Goal: Information Seeking & Learning: Learn about a topic

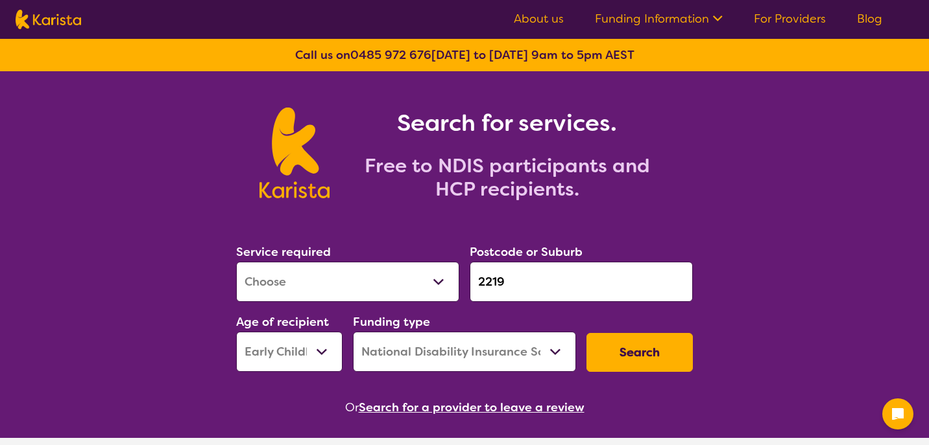
select select "[MEDICAL_DATA]"
select select "EC"
select select "NDIS"
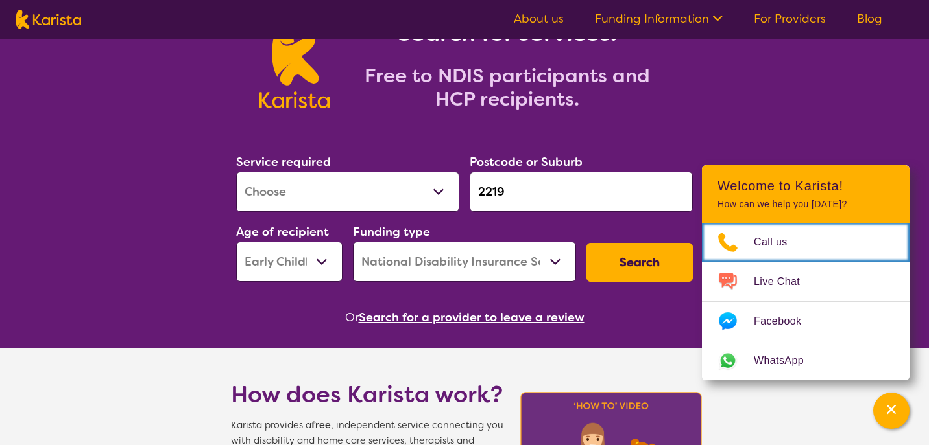
scroll to position [129, 0]
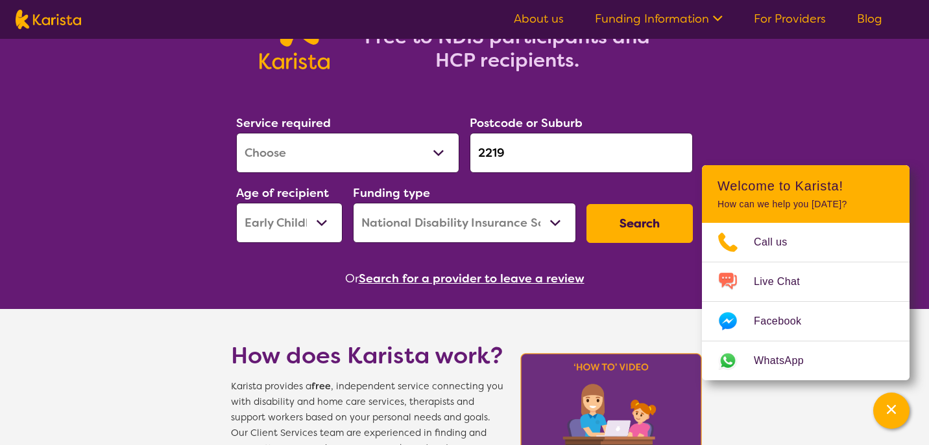
click at [648, 225] on button "Search" at bounding box center [639, 223] width 106 height 39
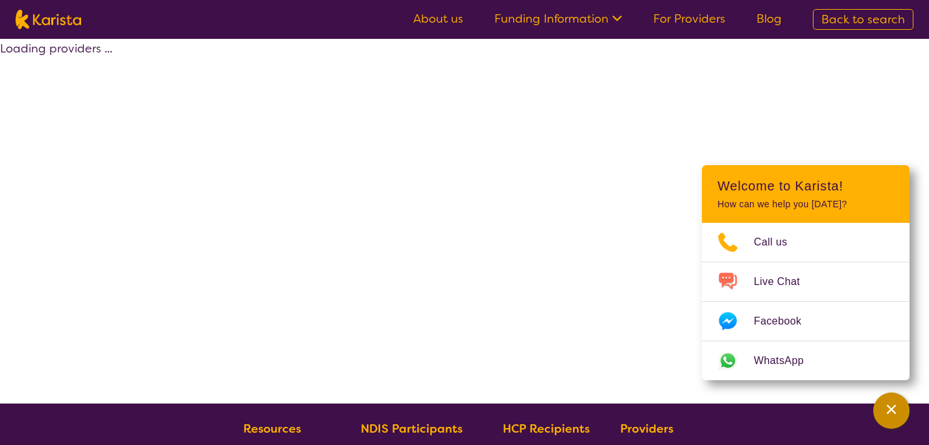
select select "by_score"
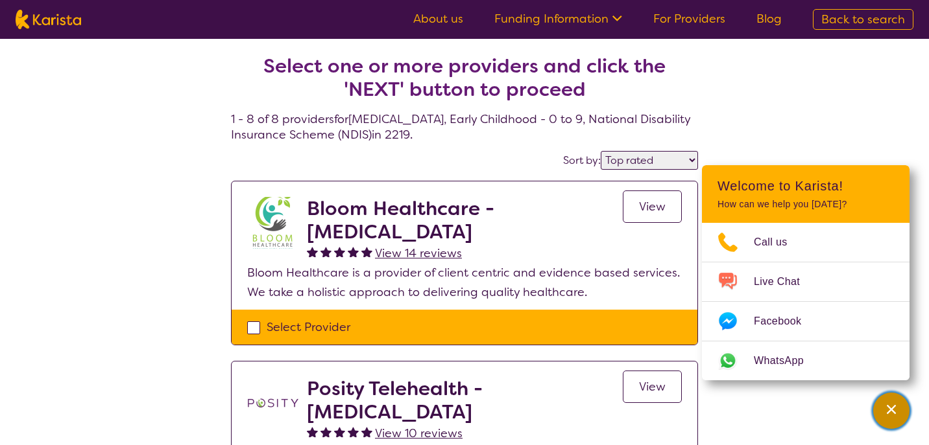
click at [897, 418] on div "Channel Menu" at bounding box center [891, 411] width 26 height 29
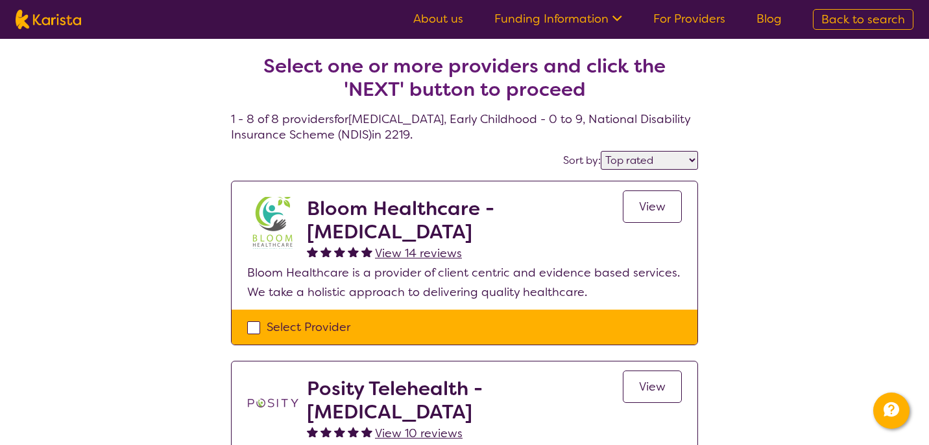
click at [845, 16] on span "Back to search" at bounding box center [863, 20] width 84 height 16
select select "[MEDICAL_DATA]"
select select "EC"
select select "NDIS"
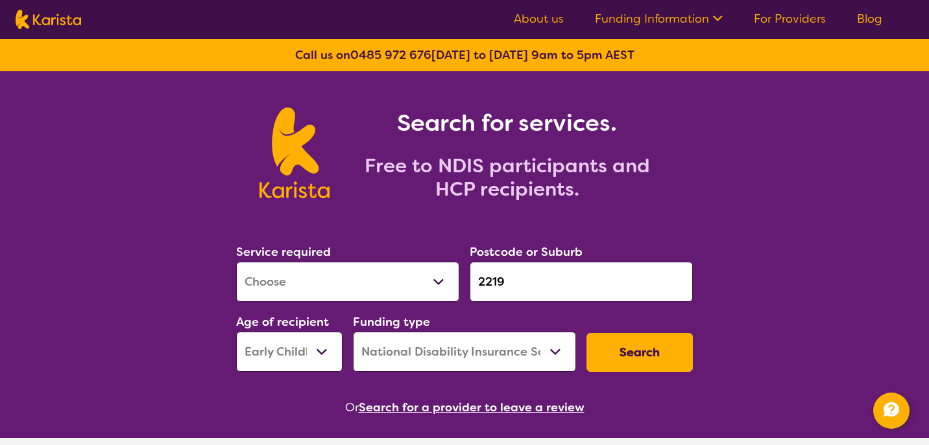
click at [781, 15] on link "For Providers" at bounding box center [789, 19] width 72 height 16
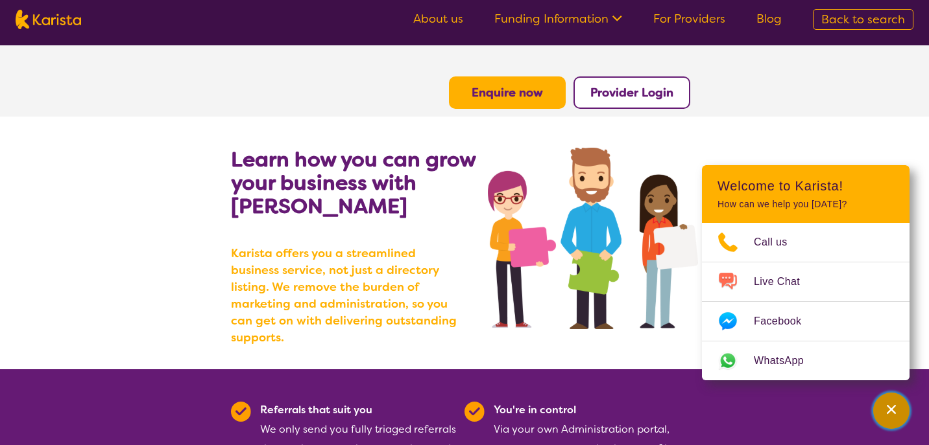
click at [888, 412] on icon "Channel Menu" at bounding box center [890, 409] width 9 height 9
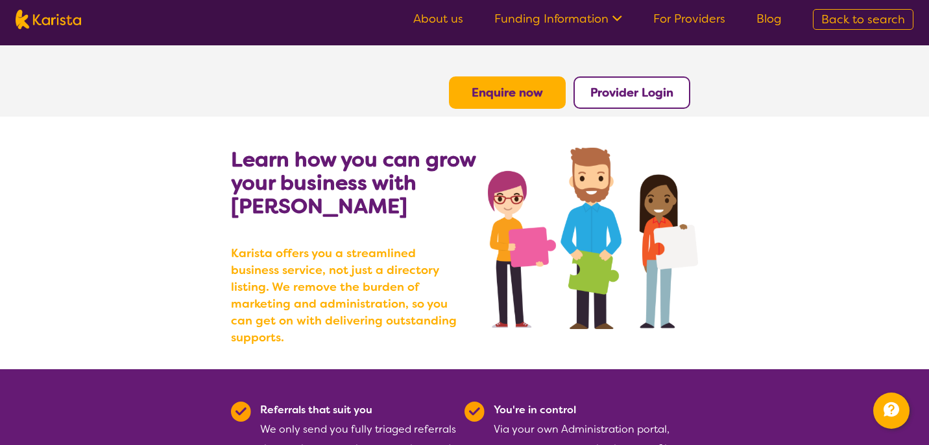
click at [653, 88] on b "Provider Login" at bounding box center [631, 93] width 83 height 16
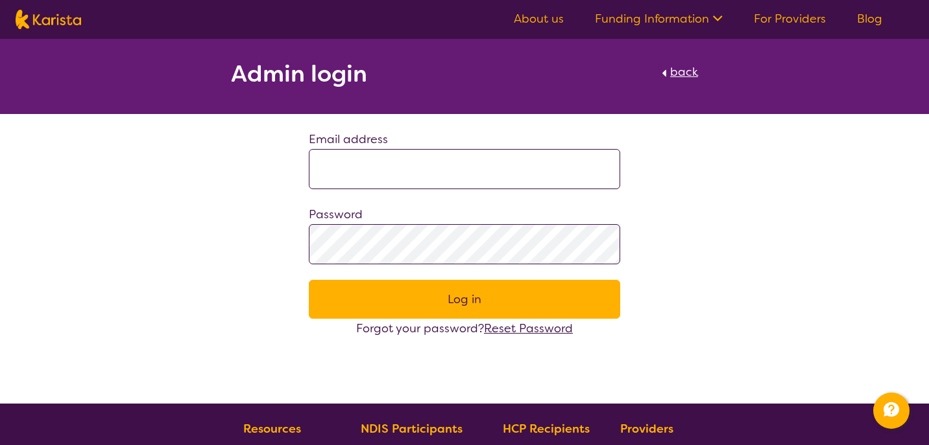
type input "**********"
click at [415, 298] on button "Log in" at bounding box center [464, 299] width 311 height 39
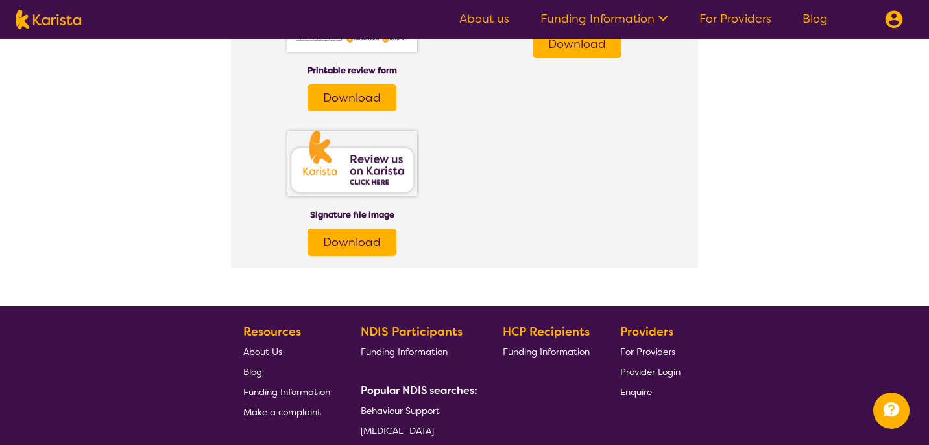
scroll to position [2212, 0]
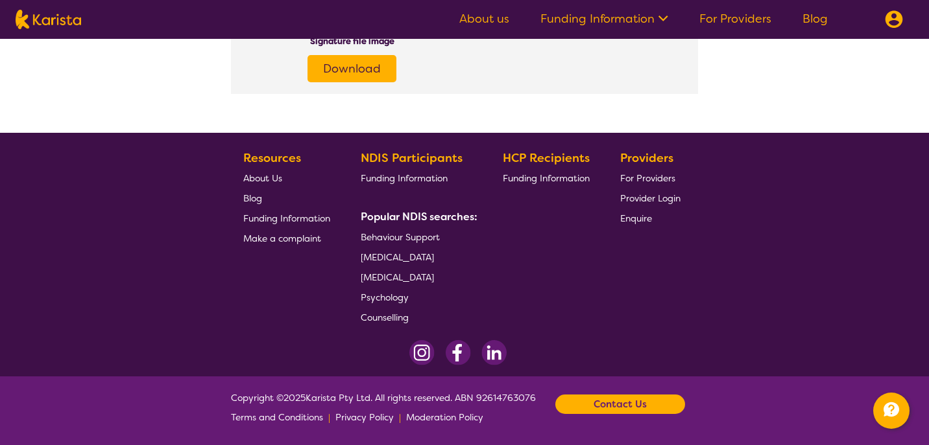
click at [395, 237] on span "Behaviour Support" at bounding box center [400, 237] width 79 height 12
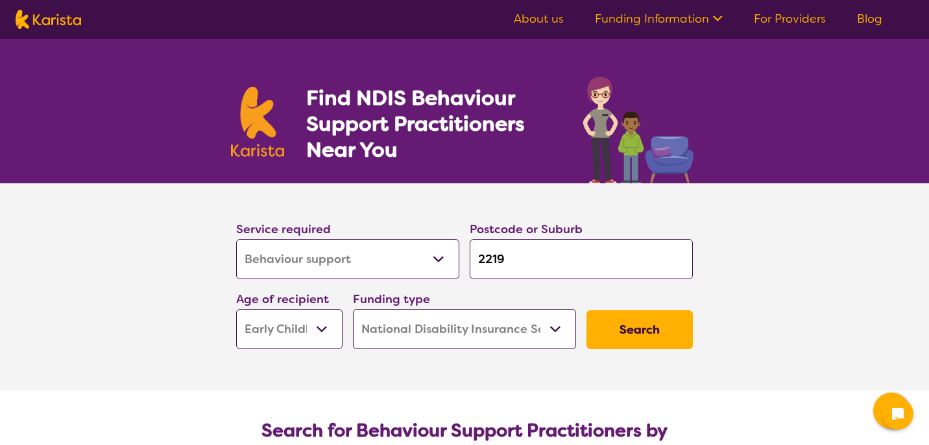
select select "Behaviour support"
select select "EC"
select select "NDIS"
select select "Behaviour support"
select select "EC"
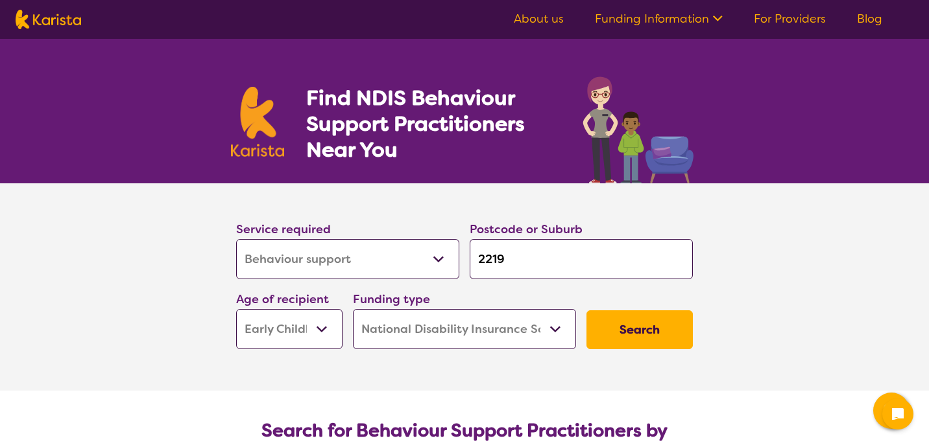
select select "NDIS"
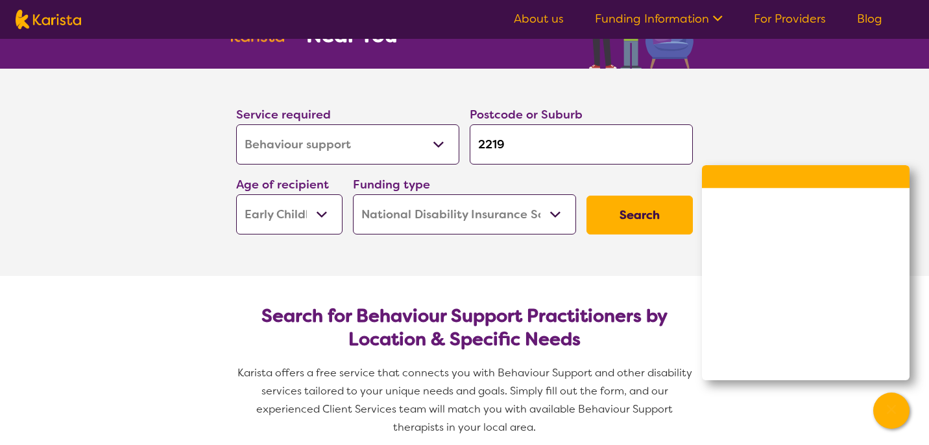
scroll to position [199, 0]
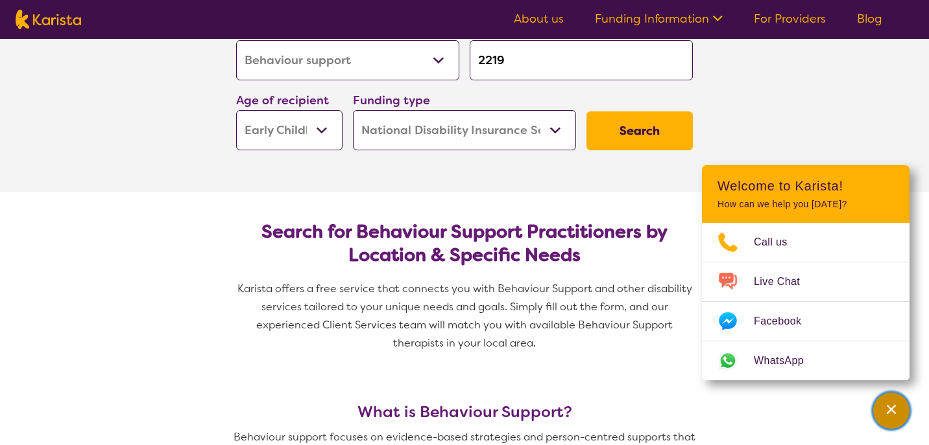
click at [892, 412] on icon "Channel Menu" at bounding box center [890, 409] width 9 height 9
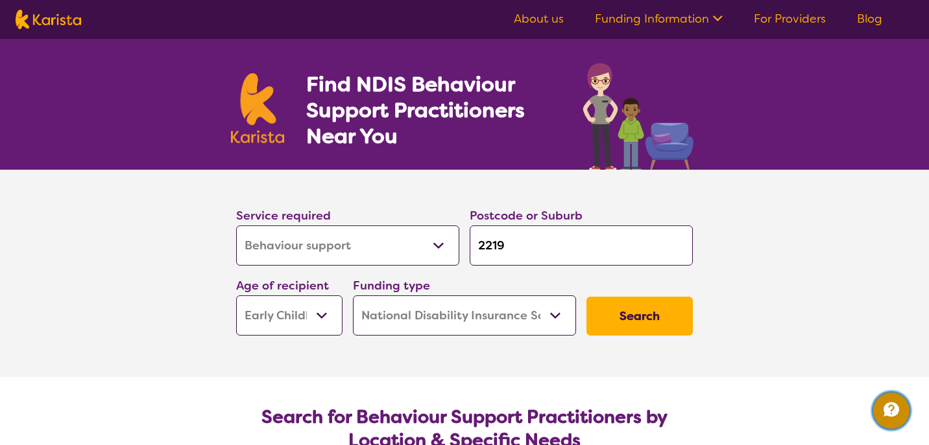
scroll to position [0, 0]
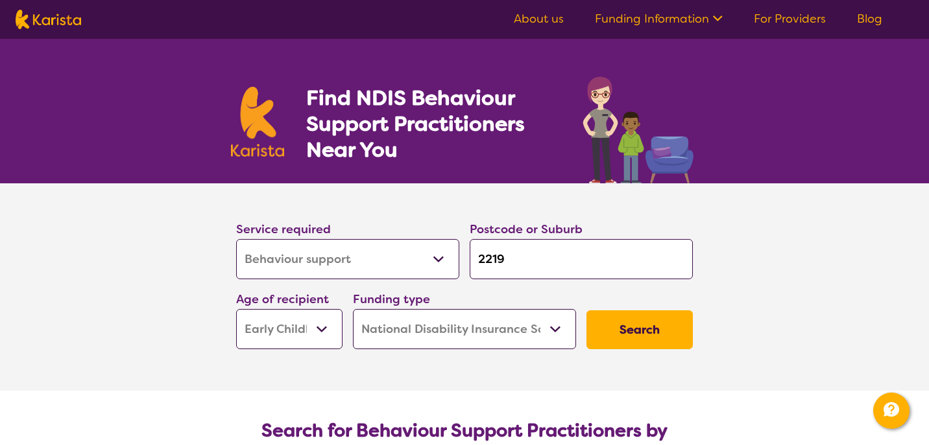
click at [558, 25] on link "About us" at bounding box center [539, 19] width 50 height 16
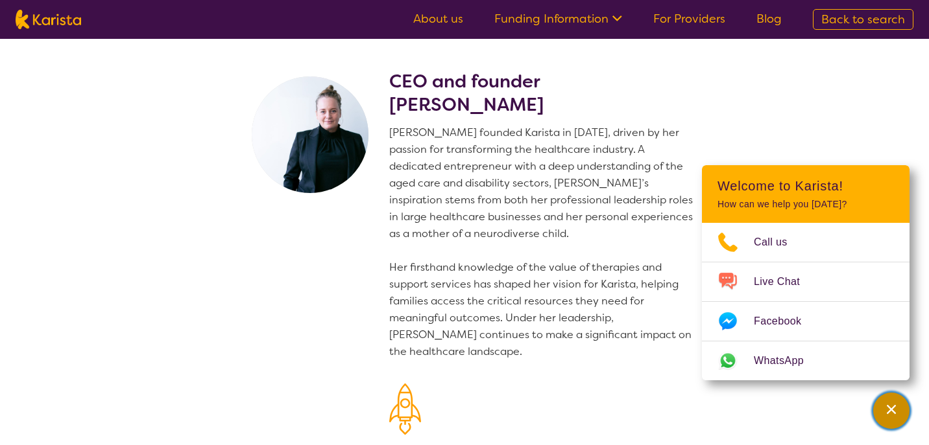
click at [881, 407] on div "Channel Menu" at bounding box center [891, 411] width 26 height 29
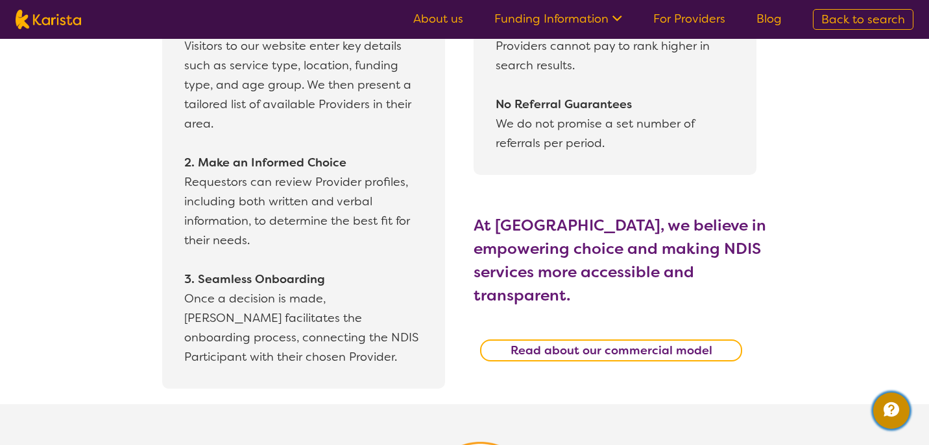
scroll to position [1287, 0]
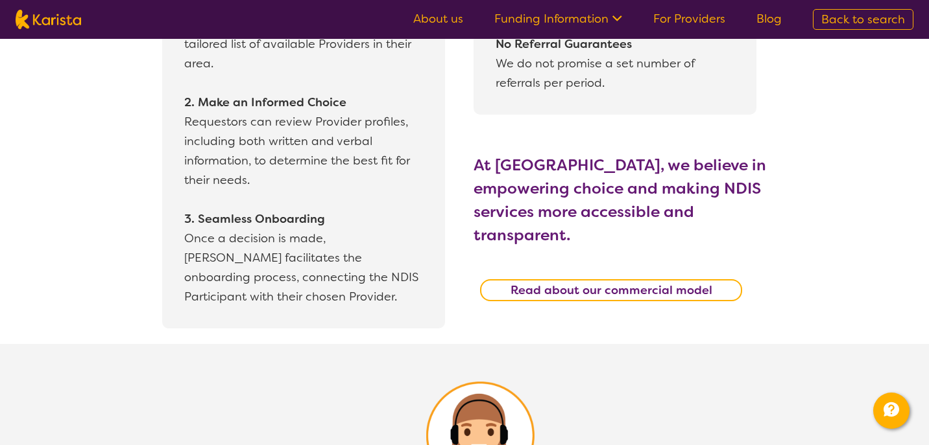
click at [567, 28] on ul "About us Funding Information NDIS - National Disability Insurance Scheme HCP - …" at bounding box center [596, 19] width 399 height 21
click at [577, 15] on link "Funding Information" at bounding box center [558, 19] width 128 height 16
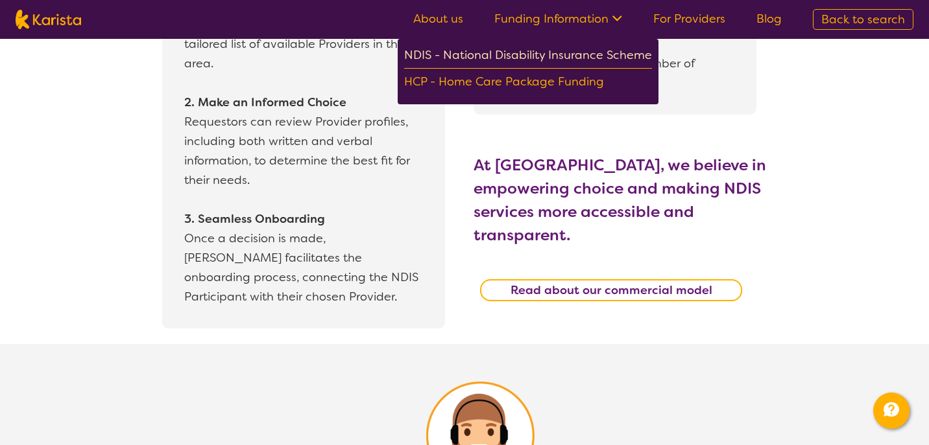
click at [571, 49] on div "NDIS - National Disability Insurance Scheme" at bounding box center [528, 56] width 248 height 23
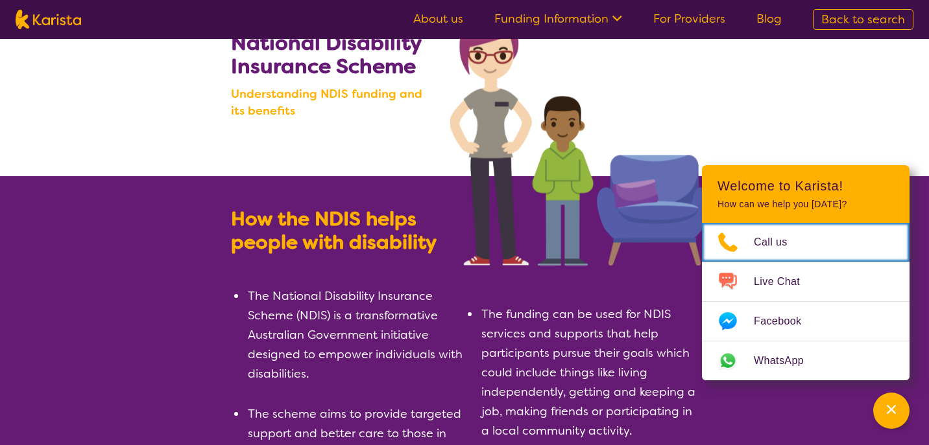
scroll to position [78, 0]
